Goal: Task Accomplishment & Management: Complete application form

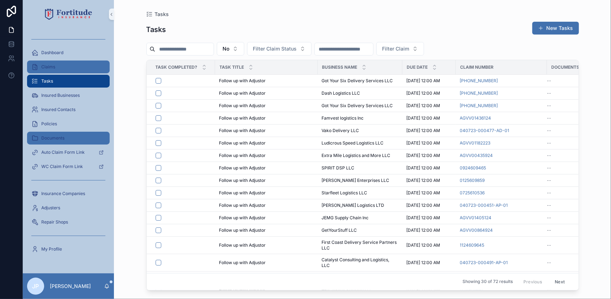
drag, startPoint x: 51, startPoint y: 65, endPoint x: 72, endPoint y: 132, distance: 69.9
click at [51, 65] on span "Claims" at bounding box center [48, 67] width 14 height 6
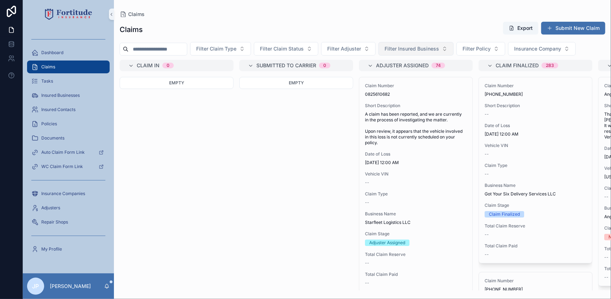
click at [454, 50] on button "Filter Insured Business" at bounding box center [416, 49] width 75 height 14
type input "*****"
click at [421, 76] on span "Pazzy Logistics Inc." at bounding box center [413, 77] width 47 height 7
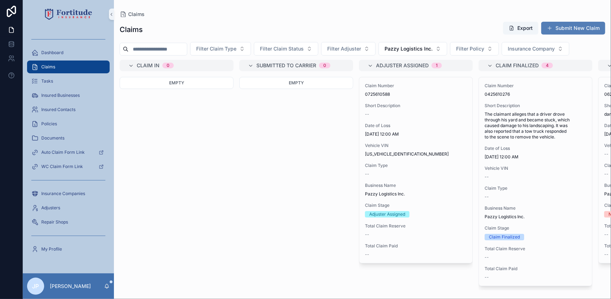
click at [566, 24] on button "Submit New Claim" at bounding box center [573, 28] width 64 height 13
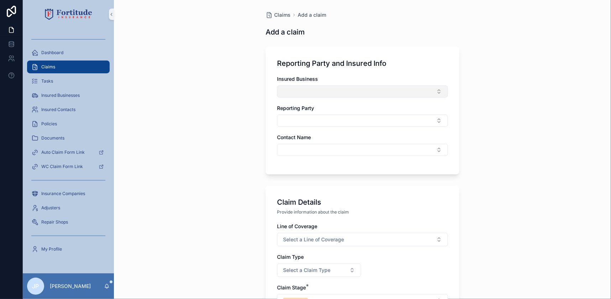
click at [369, 95] on button "Select Button" at bounding box center [362, 91] width 171 height 12
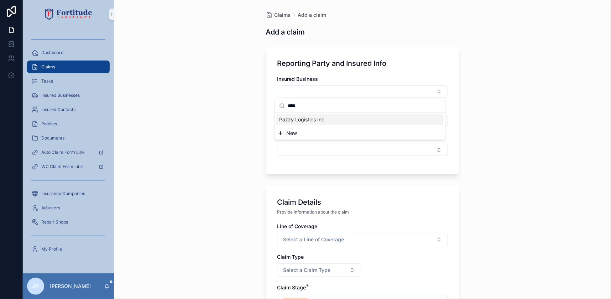
type input "****"
click at [324, 119] on span "Pazzy Logistics Inc." at bounding box center [302, 119] width 47 height 7
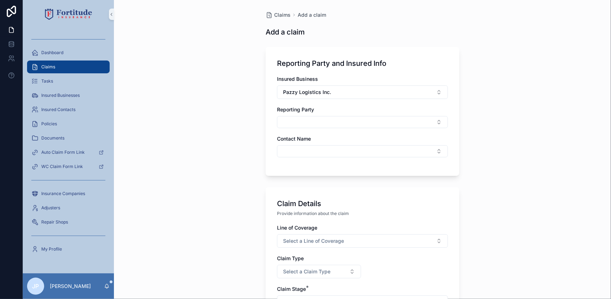
click at [303, 158] on div "Insured Business Pazzy Logistics Inc. Reporting Party Contact Name" at bounding box center [362, 120] width 171 height 89
click at [303, 155] on button "Select Button" at bounding box center [362, 151] width 171 height 12
click at [311, 179] on span "[PERSON_NAME]" at bounding box center [299, 179] width 41 height 7
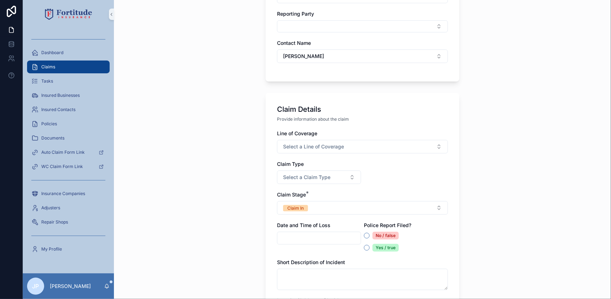
scroll to position [97, 0]
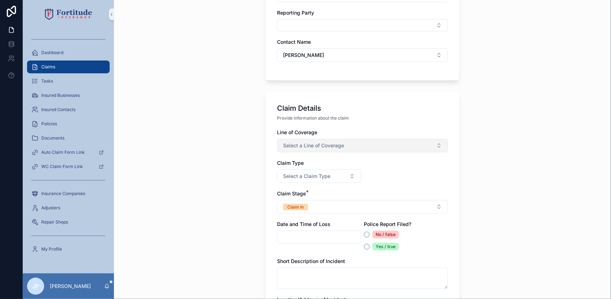
click at [306, 143] on span "Select a Line of Coverage" at bounding box center [313, 145] width 61 height 7
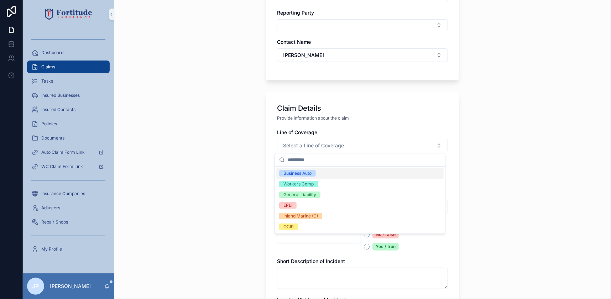
click at [308, 171] on div "Business Auto" at bounding box center [297, 173] width 28 height 6
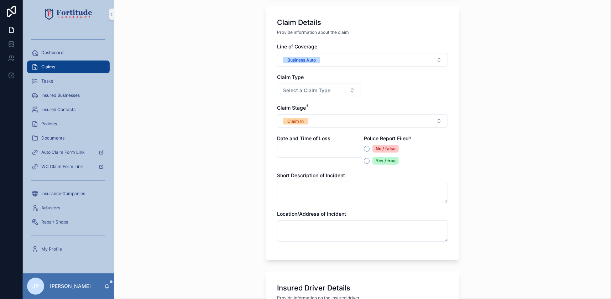
scroll to position [194, 0]
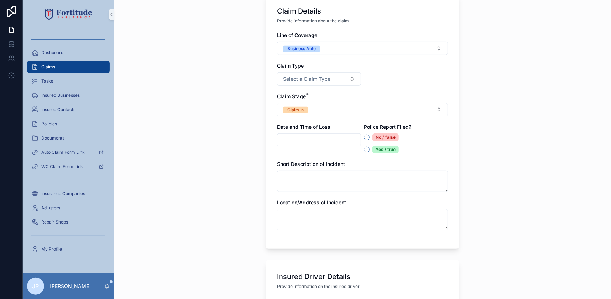
click at [289, 144] on input "scrollable content" at bounding box center [318, 140] width 83 height 10
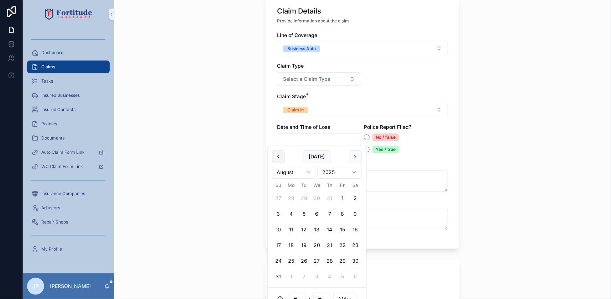
click at [279, 160] on button "scrollable content" at bounding box center [278, 156] width 13 height 13
click at [274, 213] on button "6" at bounding box center [278, 214] width 13 height 13
type input "**********"
click at [231, 167] on div "**********" at bounding box center [362, 149] width 497 height 299
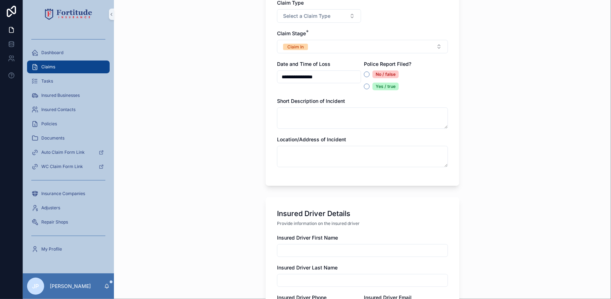
scroll to position [259, 0]
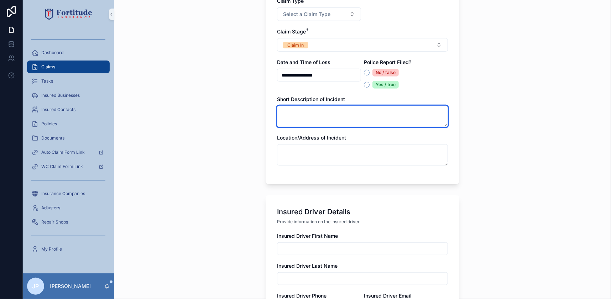
click at [284, 114] on textarea "scrollable content" at bounding box center [362, 116] width 171 height 21
paste textarea "**********"
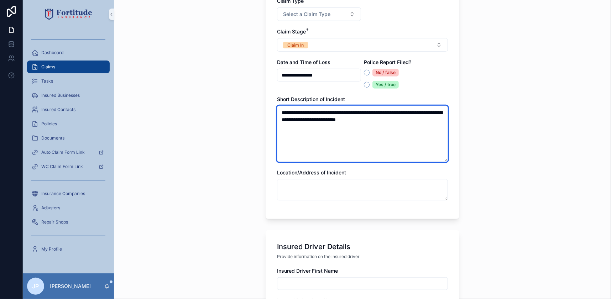
type textarea "**********"
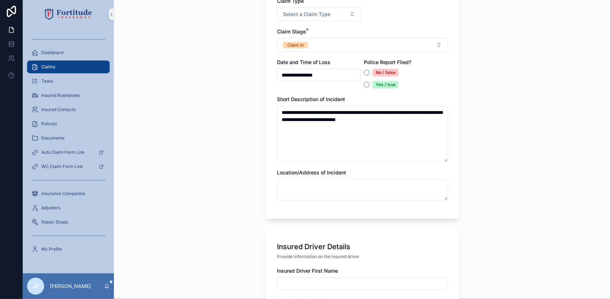
click at [453, 69] on div "**********" at bounding box center [363, 74] width 194 height 289
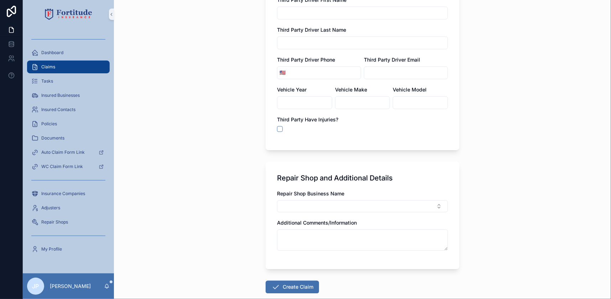
scroll to position [931, 0]
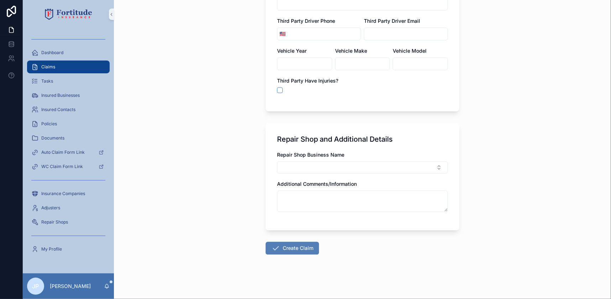
click at [301, 244] on button "Create Claim" at bounding box center [292, 248] width 53 height 13
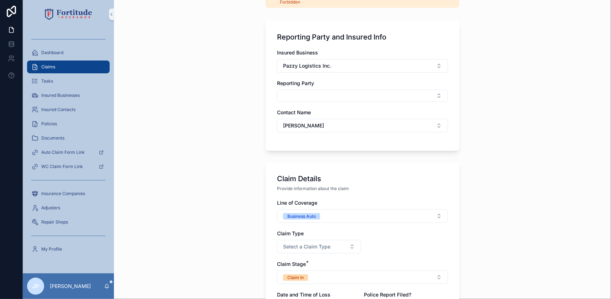
scroll to position [0, 0]
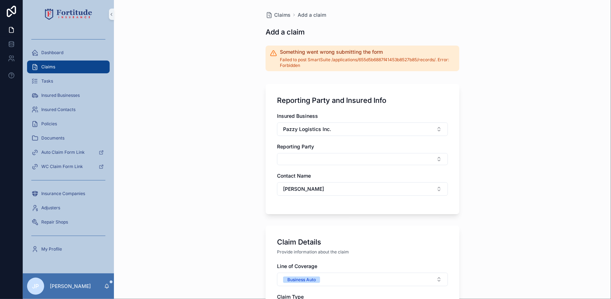
click at [266, 138] on div "Reporting Party and Insured Info Insured Business Pazzy Logistics Inc. Reportin…" at bounding box center [363, 149] width 194 height 130
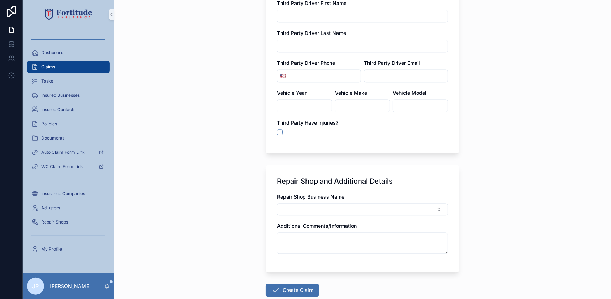
scroll to position [968, 0]
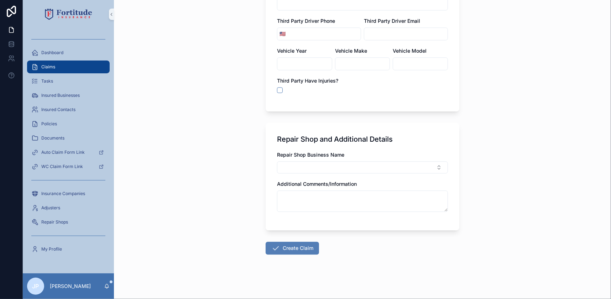
click at [274, 248] on icon "scrollable content" at bounding box center [275, 248] width 9 height 9
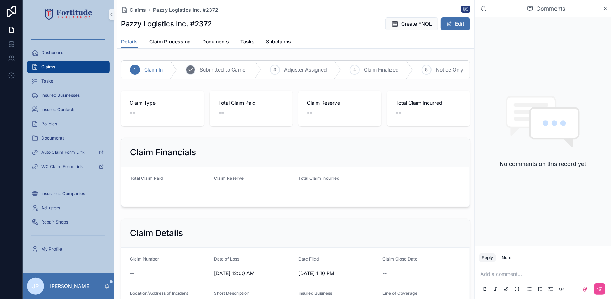
click at [244, 71] on span "Submitted to Carrier" at bounding box center [223, 69] width 47 height 7
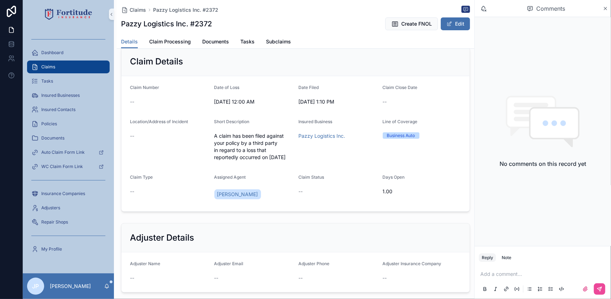
scroll to position [194, 0]
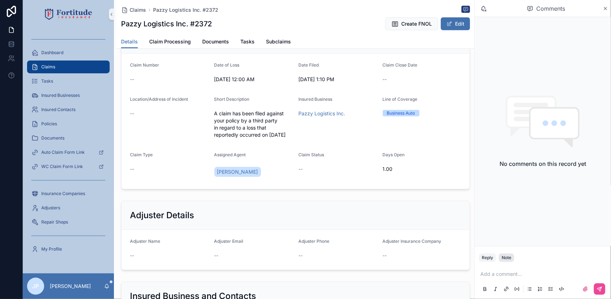
click at [513, 256] on button "Note" at bounding box center [506, 258] width 15 height 9
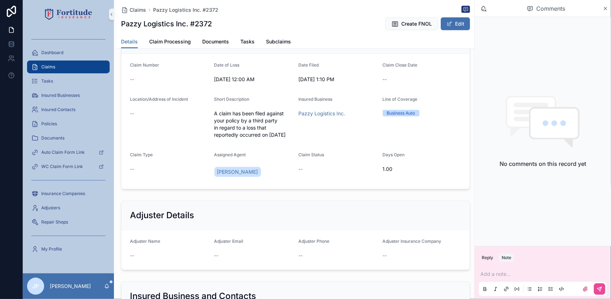
click at [498, 274] on p "scrollable content" at bounding box center [544, 274] width 128 height 7
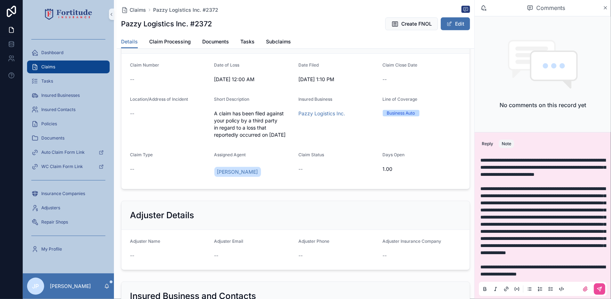
scroll to position [6, 0]
click at [594, 293] on button "scrollable content" at bounding box center [599, 288] width 11 height 11
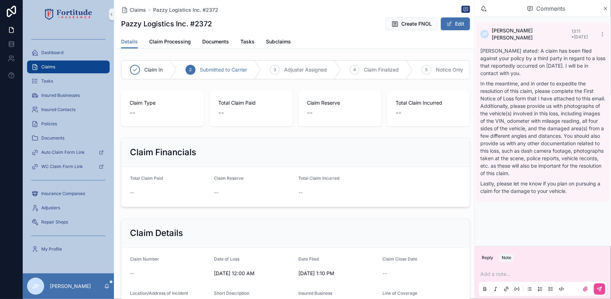
scroll to position [0, 0]
click at [291, 71] on span "Adjuster Assigned" at bounding box center [305, 69] width 43 height 7
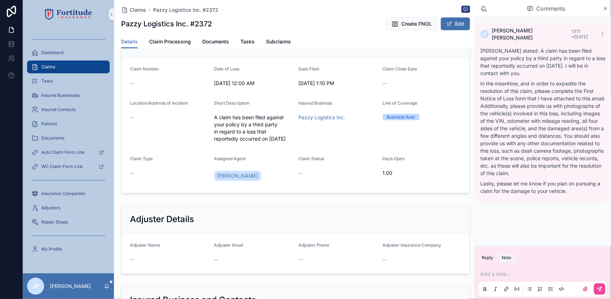
scroll to position [259, 0]
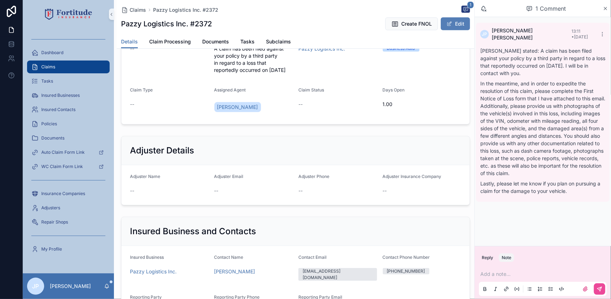
click at [449, 24] on button "Edit" at bounding box center [455, 23] width 29 height 13
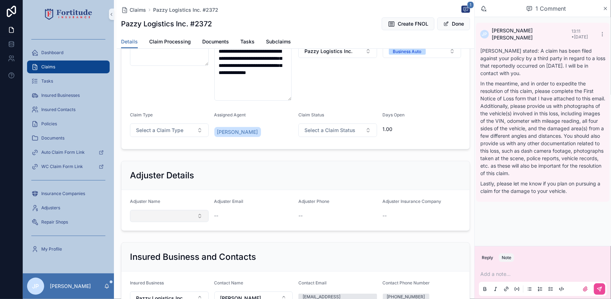
click at [167, 219] on button "Select Button" at bounding box center [169, 216] width 79 height 12
type input "****"
click at [183, 191] on form "Adjuster Name Adjuster Email -- Adjuster Phone -- Adjuster Insurance Company --" at bounding box center [295, 210] width 348 height 41
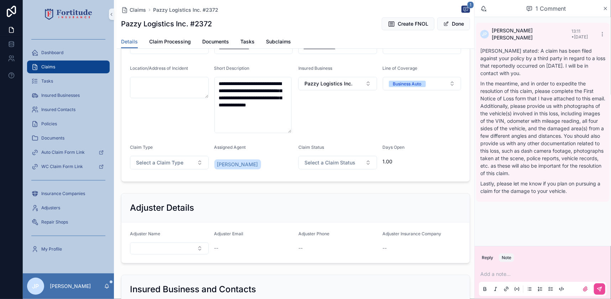
click at [487, 271] on p "scrollable content" at bounding box center [544, 274] width 128 height 7
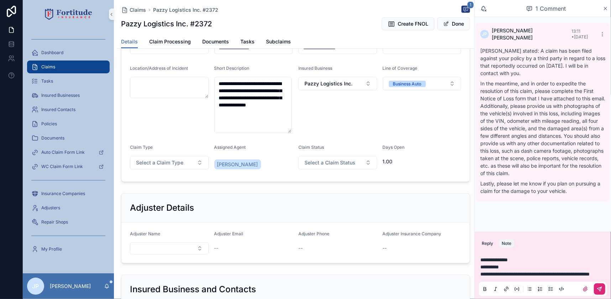
click at [602, 287] on icon "scrollable content" at bounding box center [600, 289] width 4 height 4
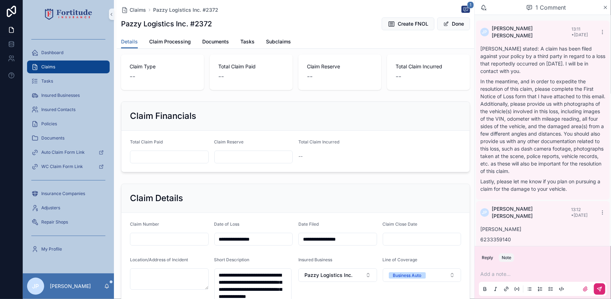
scroll to position [34, 0]
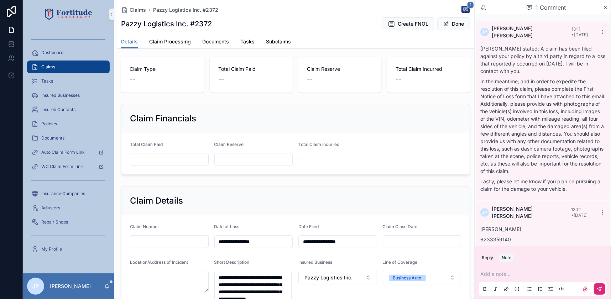
click at [169, 163] on input "scrollable content" at bounding box center [169, 160] width 78 height 10
click at [137, 244] on input "scrollable content" at bounding box center [169, 242] width 78 height 10
paste input "**********"
type input "**********"
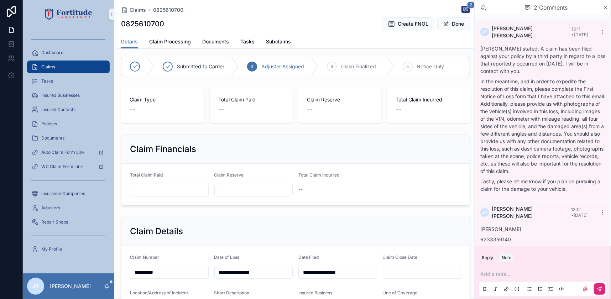
scroll to position [0, 0]
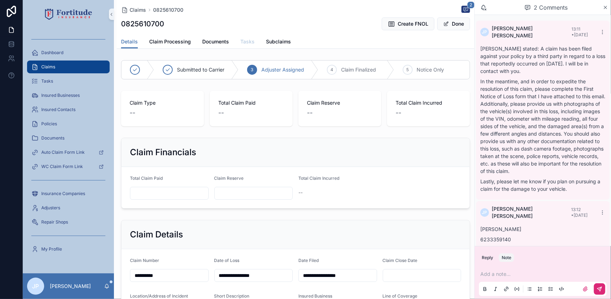
click at [246, 41] on span "Tasks" at bounding box center [247, 41] width 14 height 7
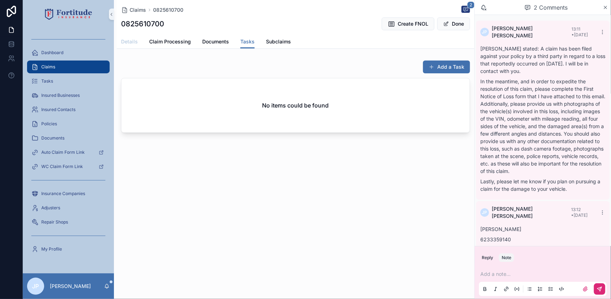
click at [121, 43] on span "Details" at bounding box center [129, 41] width 17 height 7
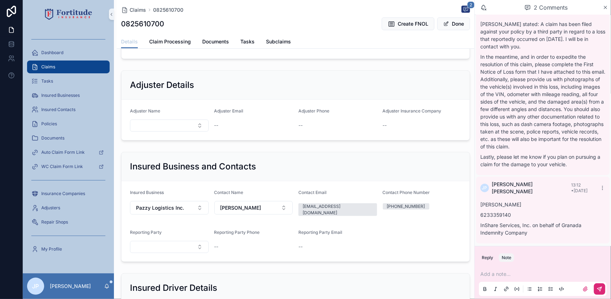
scroll to position [356, 0]
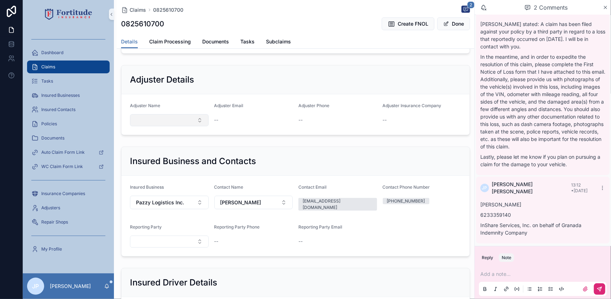
click at [189, 120] on button "Select Button" at bounding box center [169, 120] width 79 height 12
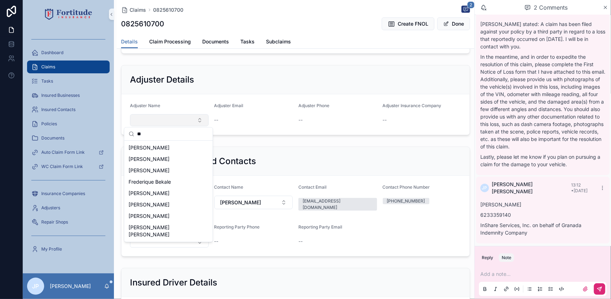
type input "***"
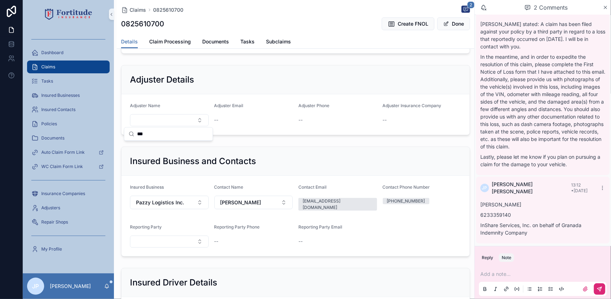
drag, startPoint x: 161, startPoint y: 136, endPoint x: 127, endPoint y: 137, distance: 33.1
click at [127, 137] on div "***" at bounding box center [168, 133] width 88 height 13
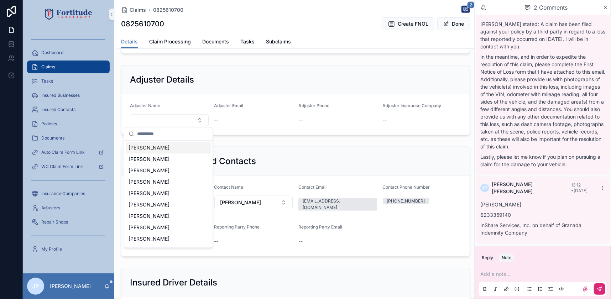
click at [305, 78] on div "Adjuster Details" at bounding box center [295, 79] width 331 height 11
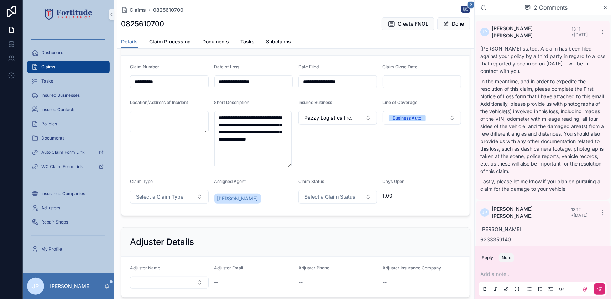
scroll to position [194, 0]
click at [456, 23] on button "Done" at bounding box center [453, 23] width 33 height 13
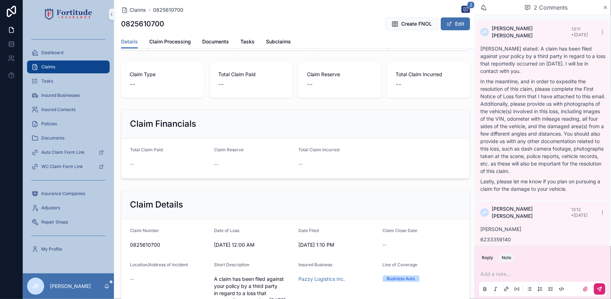
scroll to position [0, 0]
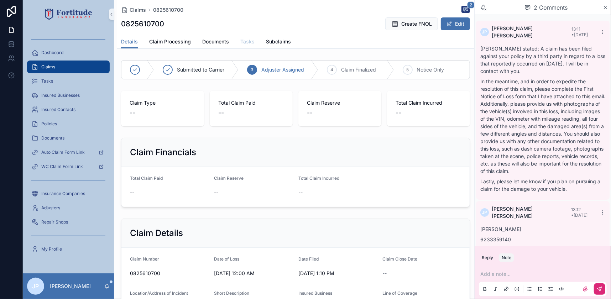
click at [241, 38] on span "Tasks" at bounding box center [247, 41] width 14 height 7
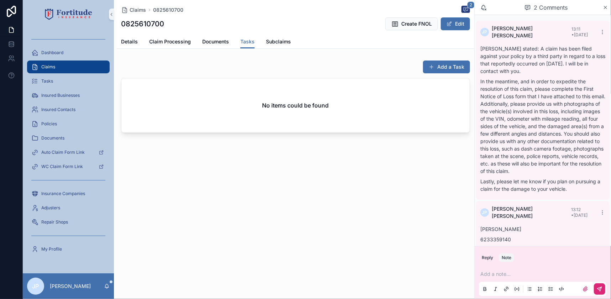
click at [142, 43] on div "Details Claim Processing Documents Tasks Subclaims" at bounding box center [295, 42] width 349 height 14
click at [132, 46] on link "Details" at bounding box center [129, 42] width 17 height 14
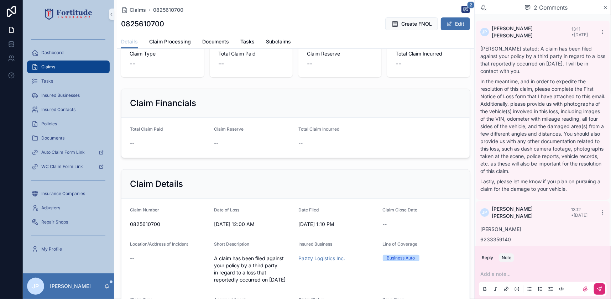
scroll to position [129, 0]
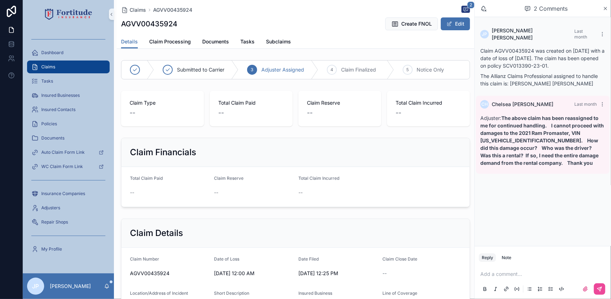
scroll to position [162, 0]
